Goal: Transaction & Acquisition: Purchase product/service

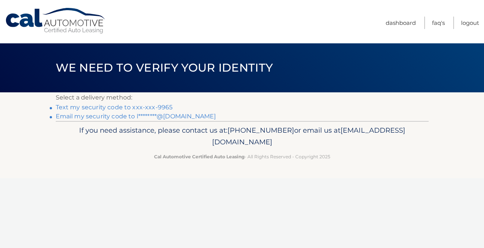
click at [138, 107] on link "Text my security code to xxx-xxx-9965" at bounding box center [114, 107] width 117 height 7
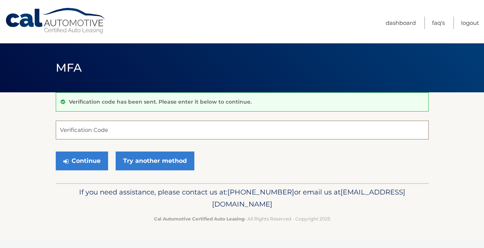
click at [140, 126] on input "Verification Code" at bounding box center [242, 130] width 373 height 19
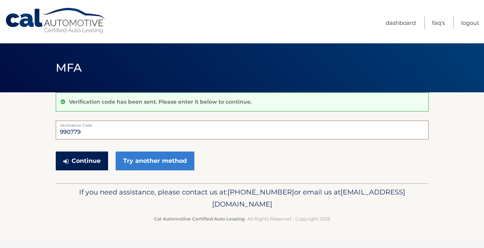
type input "990779"
click at [102, 158] on button "Continue" at bounding box center [82, 161] width 52 height 19
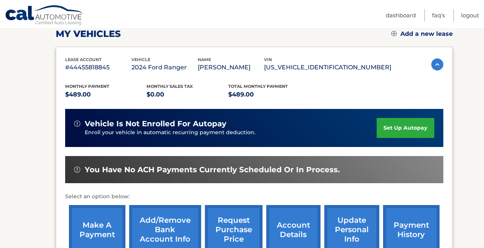
scroll to position [142, 0]
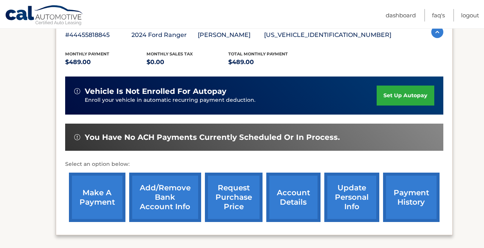
click at [96, 198] on link "make a payment" at bounding box center [97, 197] width 57 height 49
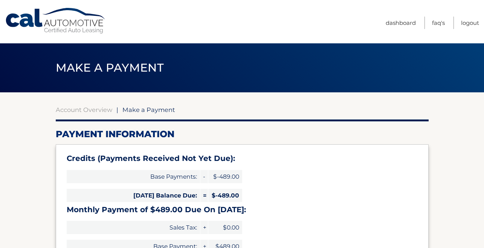
select select "YjQ3NzM4ZjMtMjcxYi00Y2ZkLTljNjYtNDAxNTkwYjgyYTgw"
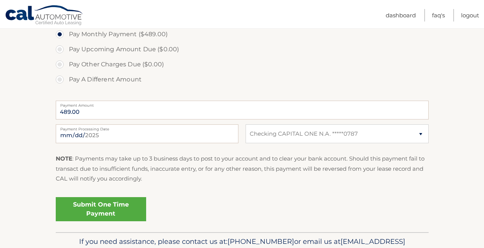
scroll to position [282, 0]
click at [106, 131] on input "2025-09-03" at bounding box center [147, 133] width 183 height 19
type input "2025-09-16"
click at [152, 177] on p "NOTE : Payments may take up to 3 business days to post to your account and to c…" at bounding box center [242, 168] width 373 height 30
click at [100, 207] on link "Submit One Time Payment" at bounding box center [101, 209] width 90 height 24
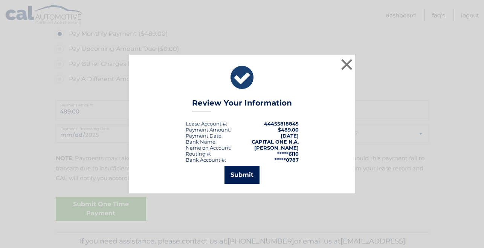
click at [245, 175] on button "Submit" at bounding box center [242, 175] width 35 height 18
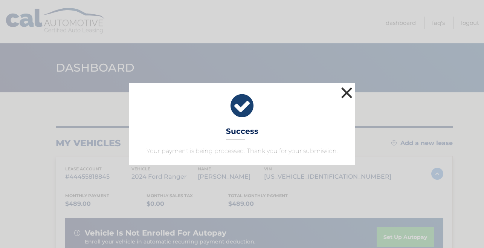
click at [347, 92] on button "×" at bounding box center [347, 92] width 15 height 15
